Goal: Communication & Community: Answer question/provide support

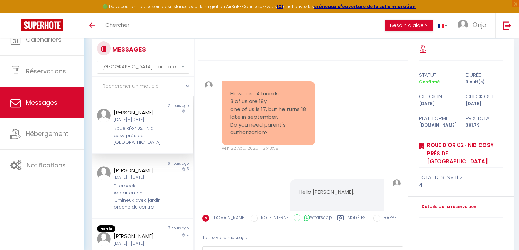
select select "message"
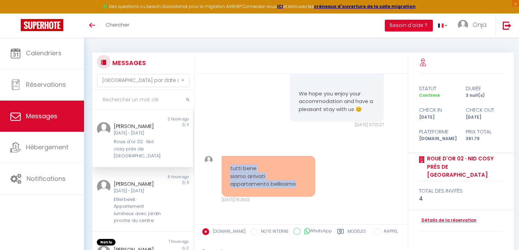
drag, startPoint x: 229, startPoint y: 168, endPoint x: 308, endPoint y: 192, distance: 82.7
click at [308, 192] on div "tutti bene siamo arrivati appartamento bellissimo" at bounding box center [269, 176] width 94 height 41
copy pre "tutti bene siamo arrivati appartamento bellissimo"
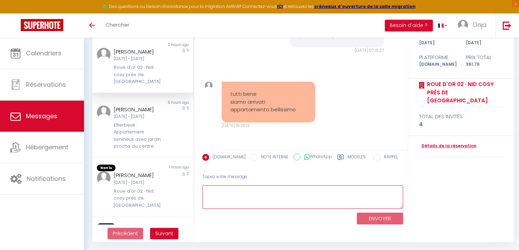
click at [287, 194] on textarea at bounding box center [302, 197] width 201 height 24
type textarea "p"
type textarea "Parfait ! Excellent séjour à vous 😊"
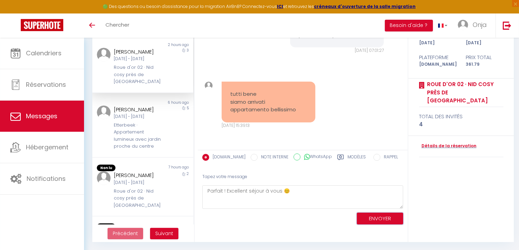
click at [382, 218] on button "ENVOYER" at bounding box center [380, 219] width 46 height 12
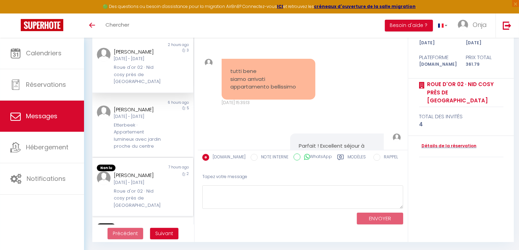
scroll to position [1754, 0]
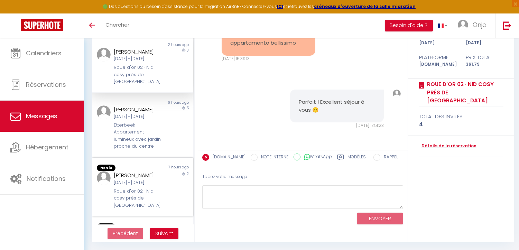
click at [144, 179] on div "[PERSON_NAME]" at bounding box center [139, 175] width 50 height 8
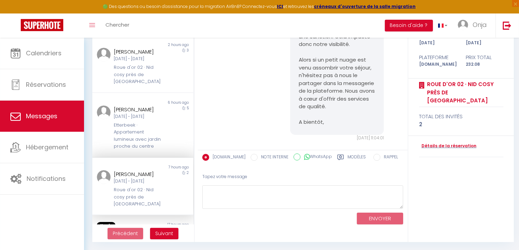
scroll to position [2577, 0]
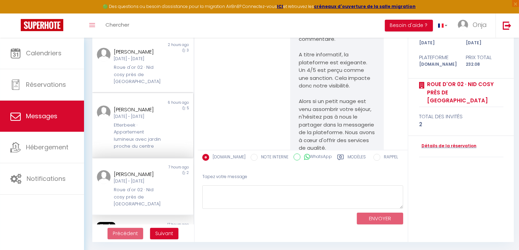
click at [133, 120] on div "[DATE] - [DATE]" at bounding box center [139, 116] width 50 height 7
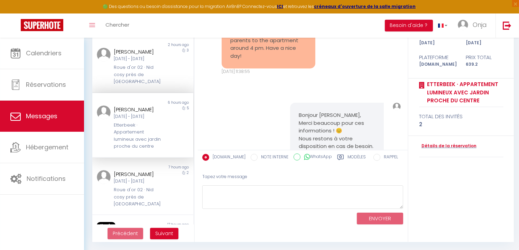
scroll to position [2738, 0]
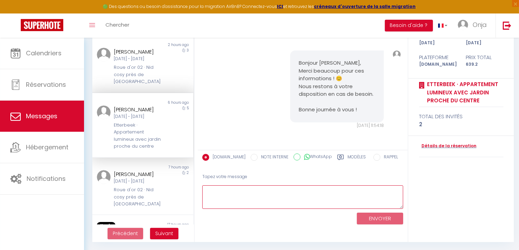
click at [296, 190] on textarea at bounding box center [302, 197] width 201 height 24
paste textarea "Bonjour [PERSON_NAME], Merci beaucoup pour votre message, je suis ravi(e) que l…"
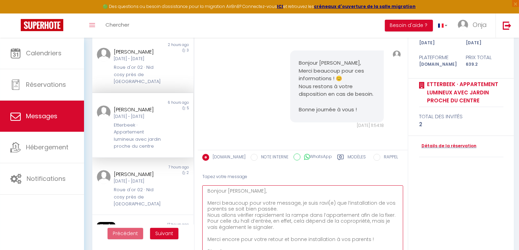
scroll to position [0, 0]
drag, startPoint x: 400, startPoint y: 205, endPoint x: 379, endPoint y: 261, distance: 60.2
click at [379, 176] on html "🟢 Des questions ou besoin d'assistance pour la migration AirBnB? Connectez-vous…" at bounding box center [259, 51] width 519 height 250
click at [329, 200] on textarea "Bonjour [PERSON_NAME], Merci beaucoup pour votre message, je suis ravi(e) que l…" at bounding box center [302, 225] width 201 height 80
drag, startPoint x: 330, startPoint y: 202, endPoint x: 323, endPoint y: 201, distance: 6.6
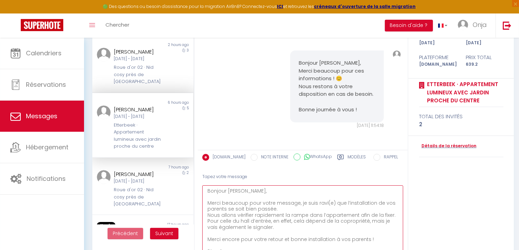
click at [323, 201] on textarea "Bonjour [PERSON_NAME], Merci beaucoup pour votre message, je suis ravi(e) que l…" at bounding box center [302, 225] width 201 height 80
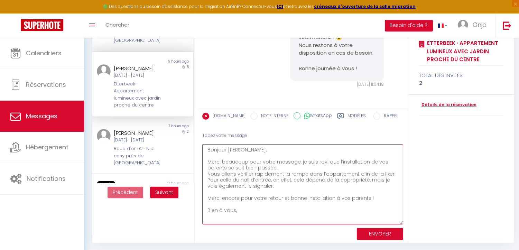
scroll to position [116, 0]
click at [241, 172] on textarea "Bonjour [PERSON_NAME], Merci beaucoup pour votre message, je suis ravi que l’in…" at bounding box center [302, 184] width 201 height 80
type textarea "Bonjour [PERSON_NAME], Merci beaucoup pour votre message, je suis ravi que l’in…"
click at [308, 178] on textarea "Bonjour [PERSON_NAME], Merci beaucoup pour votre message, je suis ravi que l’in…" at bounding box center [302, 184] width 201 height 80
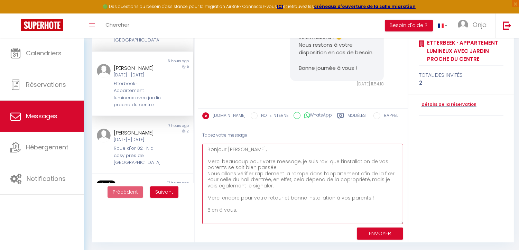
click at [317, 203] on textarea "Bonjour [PERSON_NAME], Merci beaucoup pour votre message, je suis ravi que l’in…" at bounding box center [302, 184] width 201 height 80
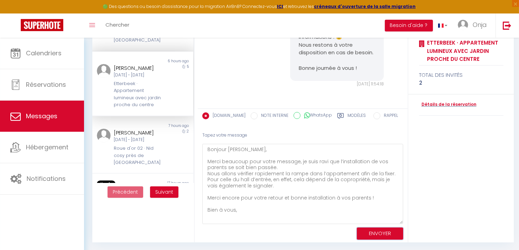
click at [381, 230] on button "ENVOYER" at bounding box center [380, 233] width 46 height 12
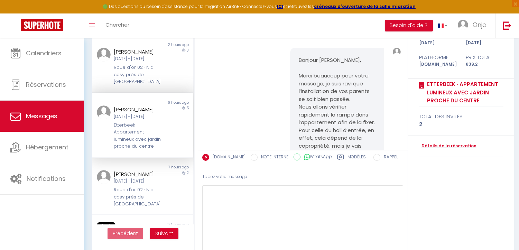
scroll to position [2945, 0]
